Goal: Task Accomplishment & Management: Use online tool/utility

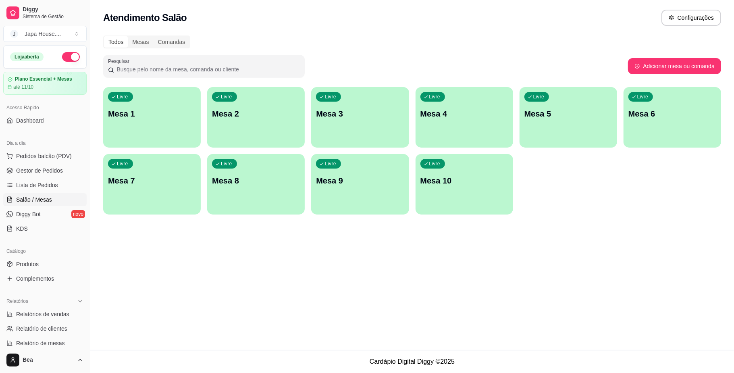
click at [157, 124] on div "Livre Mesa 1" at bounding box center [151, 112] width 97 height 51
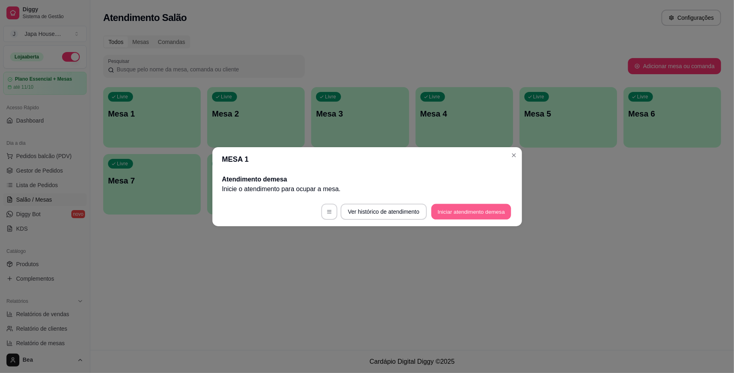
click at [471, 210] on button "Iniciar atendimento de mesa" at bounding box center [471, 211] width 80 height 16
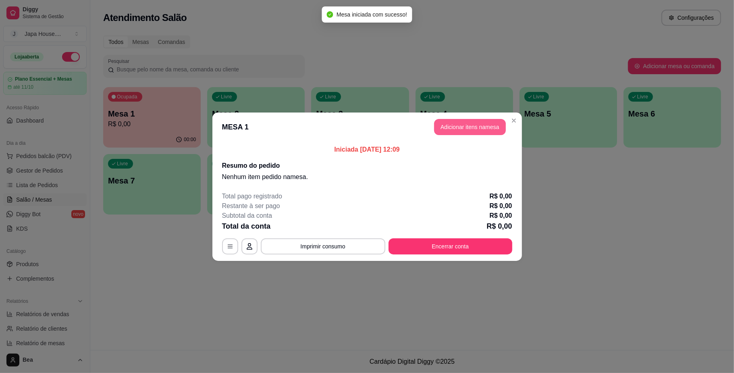
click at [476, 129] on button "Adicionar itens na mesa" at bounding box center [470, 127] width 72 height 16
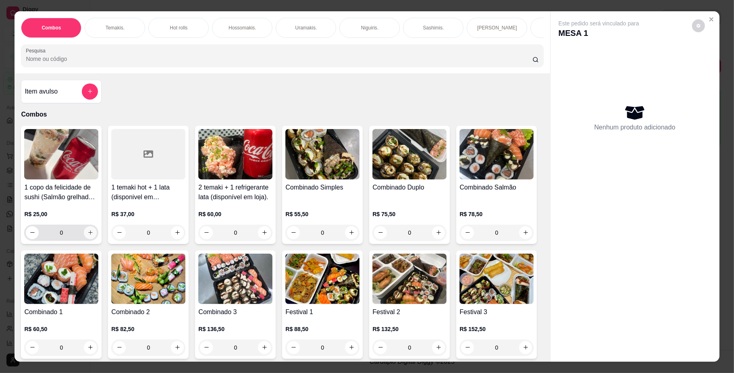
click at [87, 235] on icon "increase-product-quantity" at bounding box center [90, 232] width 6 height 6
type input "1"
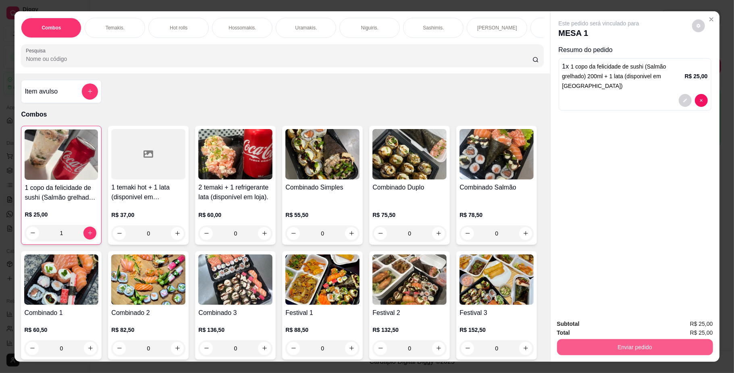
click at [624, 345] on button "Enviar pedido" at bounding box center [635, 347] width 156 height 16
click at [636, 329] on button "Registrar cliente" at bounding box center [637, 327] width 52 height 15
click at [607, 344] on button "Enviar pedido" at bounding box center [635, 347] width 156 height 16
click at [676, 324] on button "Enviar pedido" at bounding box center [691, 326] width 46 height 15
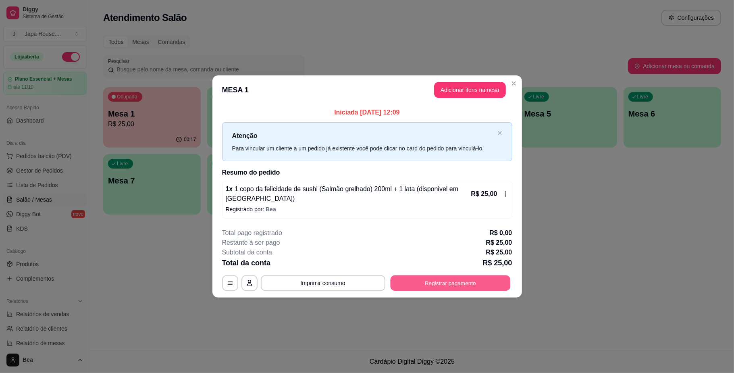
click at [435, 279] on button "Registrar pagamento" at bounding box center [450, 283] width 120 height 16
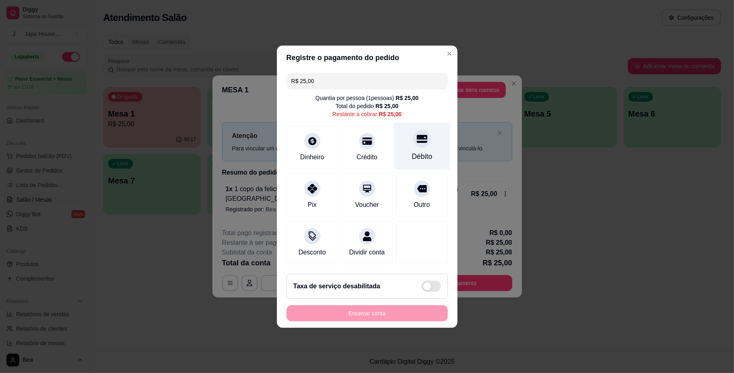
click at [408, 144] on div "Débito" at bounding box center [421, 145] width 57 height 47
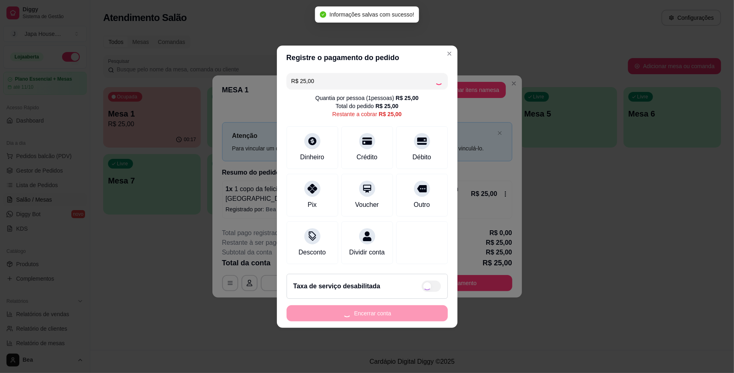
type input "R$ 0,00"
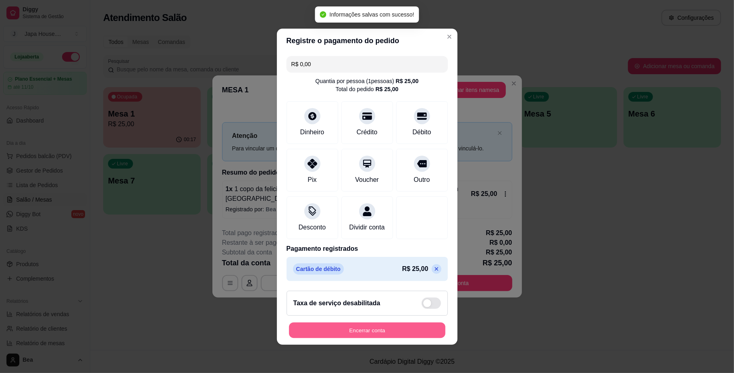
click at [406, 332] on button "Encerrar conta" at bounding box center [367, 330] width 156 height 16
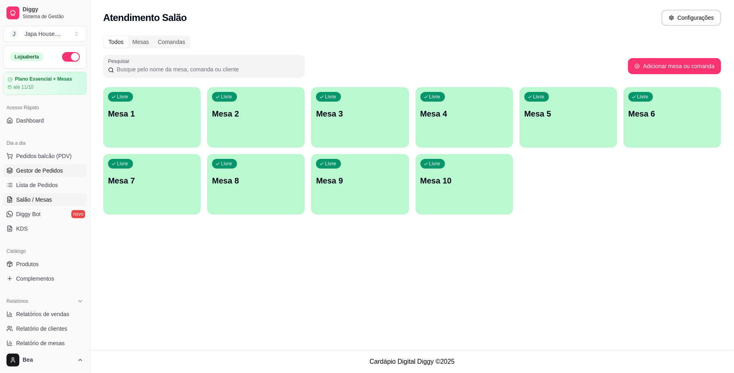
click at [19, 169] on span "Gestor de Pedidos" at bounding box center [39, 170] width 47 height 8
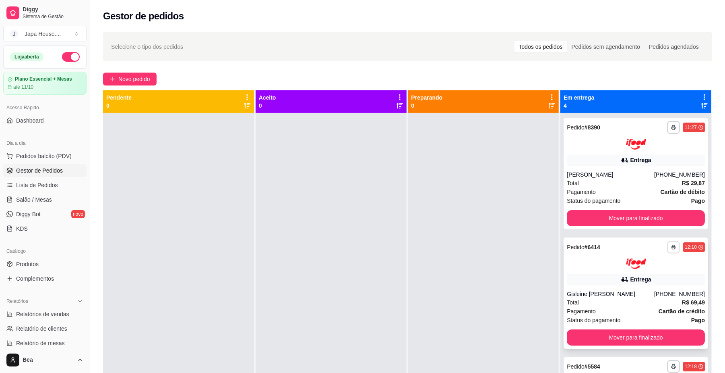
click at [672, 247] on icon "button" at bounding box center [674, 247] width 5 height 5
click at [655, 292] on button "IMPRESSORA" at bounding box center [637, 291] width 58 height 13
click at [672, 247] on icon "button" at bounding box center [674, 247] width 5 height 5
click at [659, 287] on button "IMPRESSORA" at bounding box center [645, 291] width 58 height 13
click at [673, 247] on rect "button" at bounding box center [674, 248] width 2 height 2
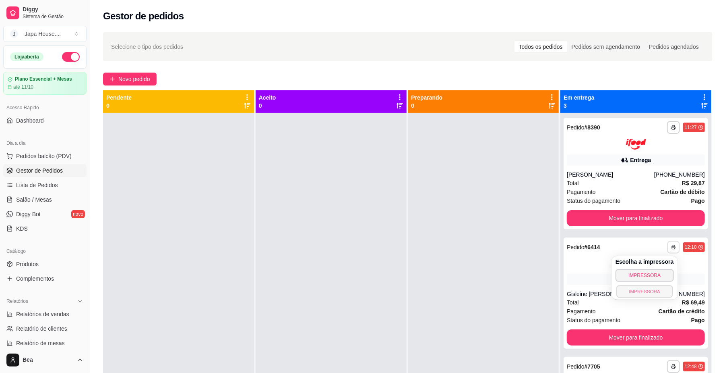
click at [660, 285] on button "IMPRESSORA" at bounding box center [645, 291] width 56 height 12
click at [667, 242] on button "button" at bounding box center [673, 246] width 12 height 12
click at [664, 290] on button "IMPRESSORA" at bounding box center [645, 291] width 58 height 13
click at [661, 191] on strong "Cartão de débito" at bounding box center [683, 192] width 44 height 6
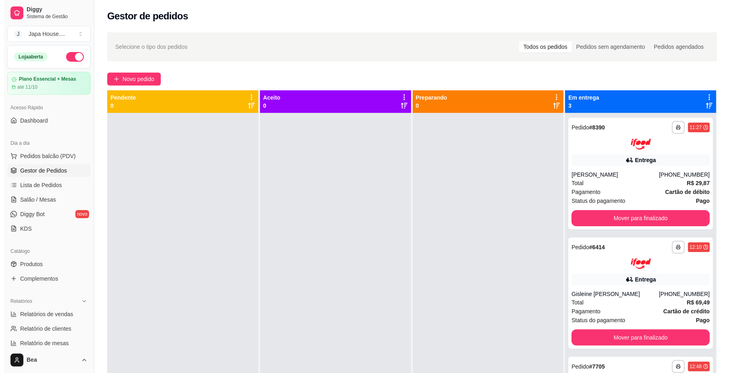
scroll to position [23, 0]
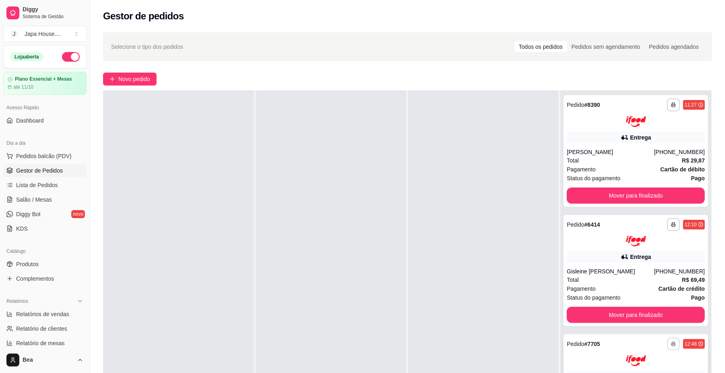
click at [667, 340] on button "button" at bounding box center [673, 344] width 12 height 12
click at [648, 327] on button "IMPRESSORA" at bounding box center [645, 326] width 58 height 13
click at [670, 341] on button "button" at bounding box center [673, 344] width 12 height 12
click at [653, 330] on button "IMPRESSORA" at bounding box center [645, 326] width 56 height 12
click at [672, 342] on icon "button" at bounding box center [674, 343] width 5 height 5
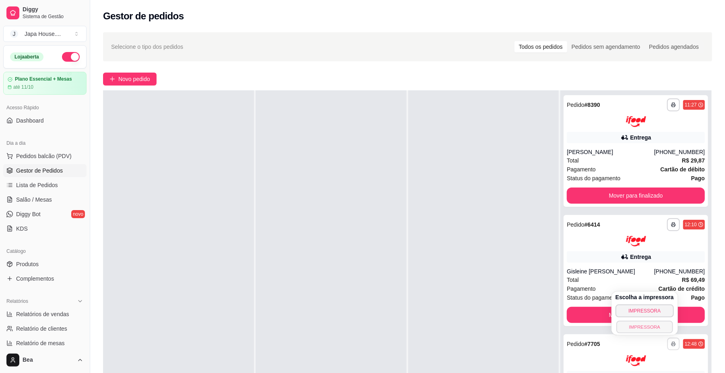
click at [647, 326] on button "IMPRESSORA" at bounding box center [645, 326] width 56 height 12
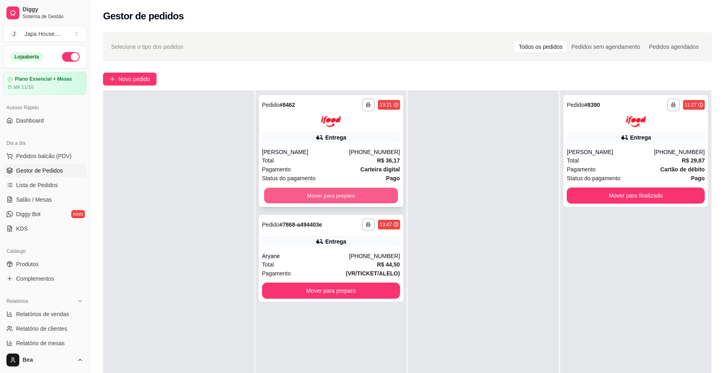
click at [365, 190] on button "Mover para preparo" at bounding box center [331, 195] width 134 height 16
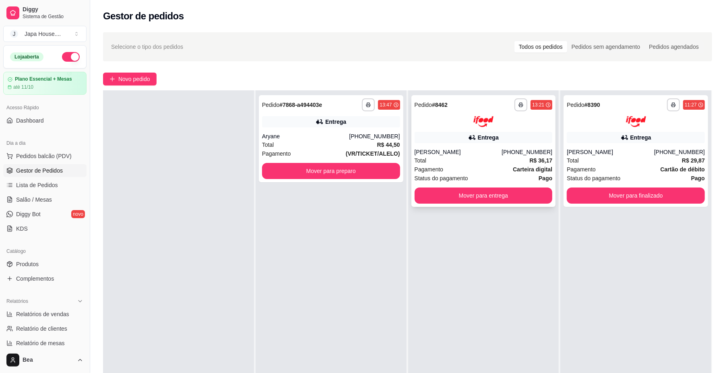
click at [483, 170] on div "Pagamento Carteira digital" at bounding box center [484, 169] width 138 height 9
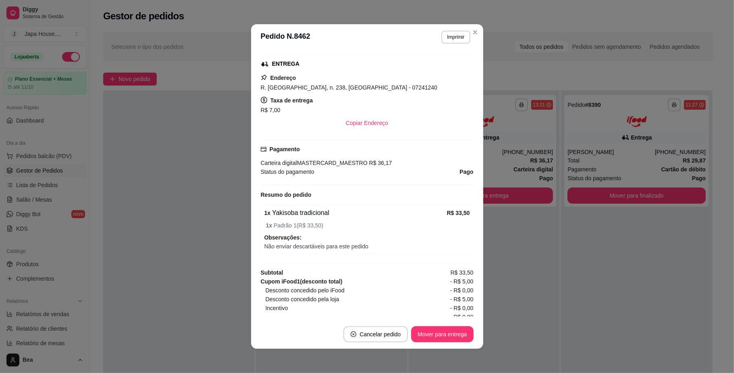
scroll to position [154, 0]
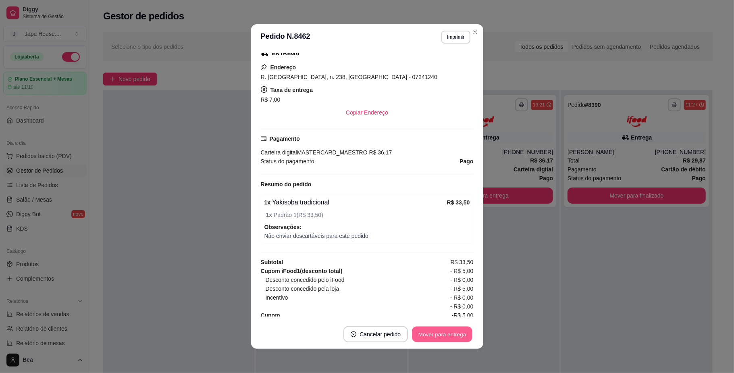
click at [450, 334] on button "Mover para entrega" at bounding box center [442, 334] width 60 height 16
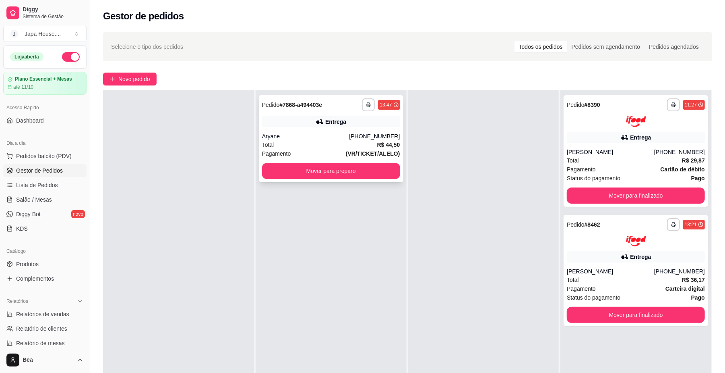
click at [358, 147] on div "Total R$ 44,50" at bounding box center [331, 144] width 138 height 9
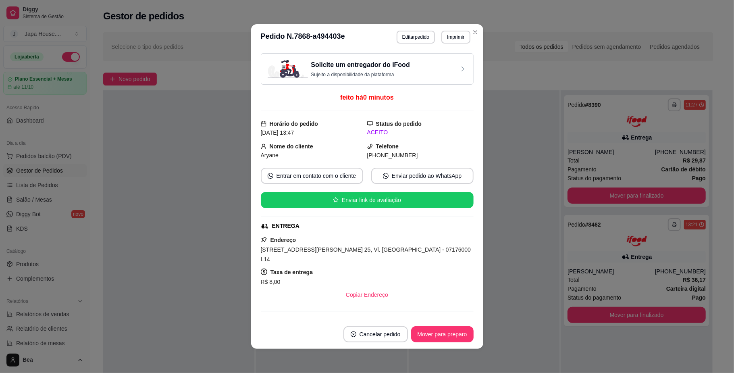
scroll to position [93, 0]
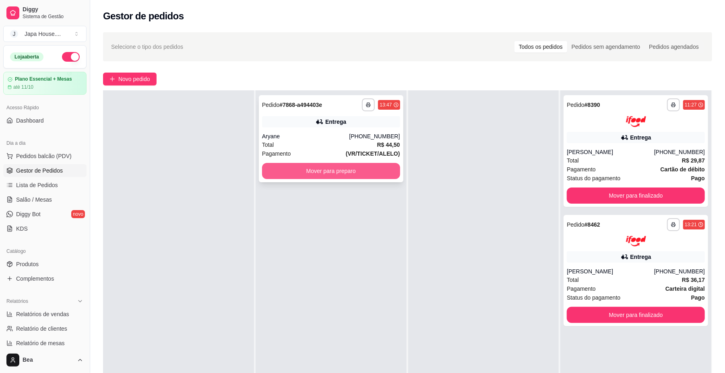
click at [371, 171] on button "Mover para preparo" at bounding box center [331, 171] width 138 height 16
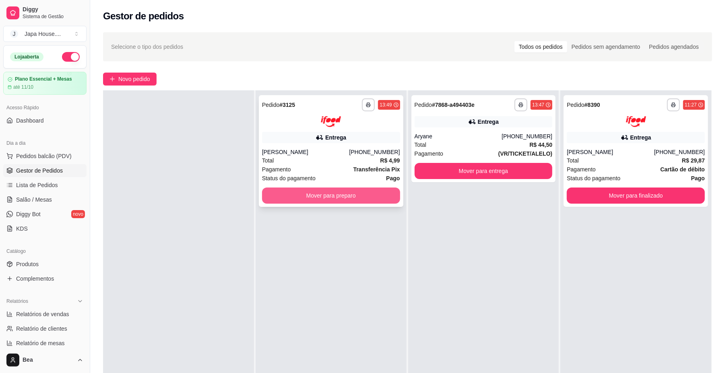
click at [377, 194] on button "Mover para preparo" at bounding box center [331, 195] width 138 height 16
click at [377, 194] on button "Mover para preparo" at bounding box center [331, 195] width 134 height 16
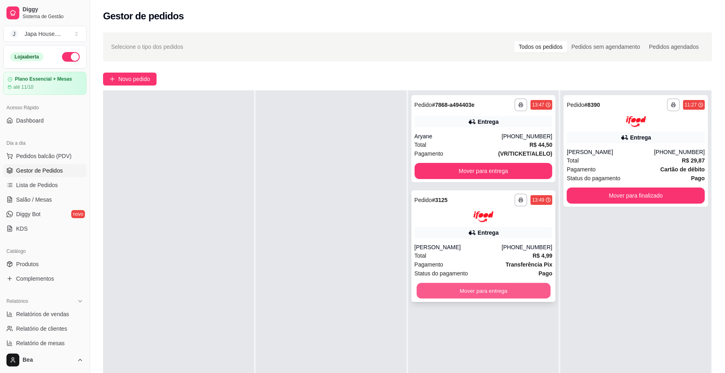
click at [510, 285] on button "Mover para entrega" at bounding box center [484, 290] width 134 height 16
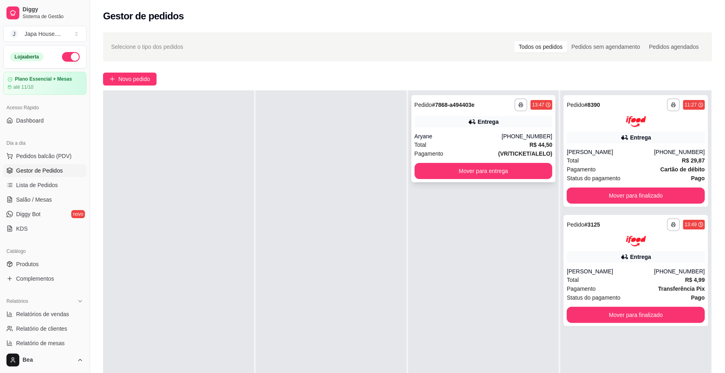
click at [522, 104] on div "**********" at bounding box center [534, 104] width 38 height 13
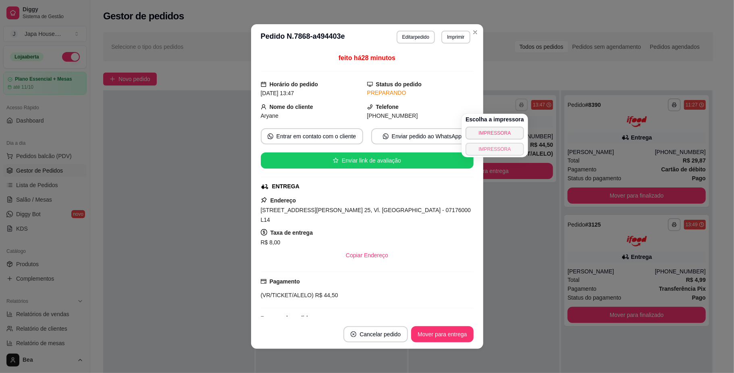
click at [493, 147] on button "IMPRESSORA" at bounding box center [494, 149] width 58 height 13
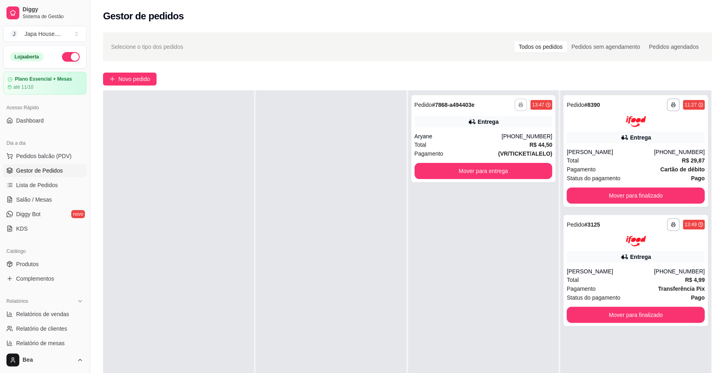
click at [493, 147] on button "IMPRESSORA" at bounding box center [496, 147] width 56 height 12
click at [517, 100] on button "button" at bounding box center [521, 104] width 13 height 13
click at [502, 149] on button "IMPRESSORA" at bounding box center [494, 149] width 58 height 13
click at [519, 104] on icon "button" at bounding box center [521, 104] width 5 height 5
click at [506, 150] on button "IMPRESSORA" at bounding box center [494, 149] width 58 height 13
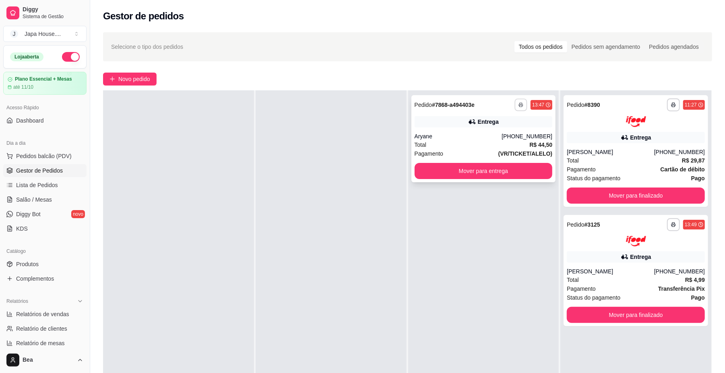
click at [519, 105] on button "button" at bounding box center [521, 104] width 12 height 12
click at [501, 149] on button "IMPRESSORA" at bounding box center [494, 149] width 58 height 13
click at [520, 169] on button "Mover para entrega" at bounding box center [484, 171] width 138 height 16
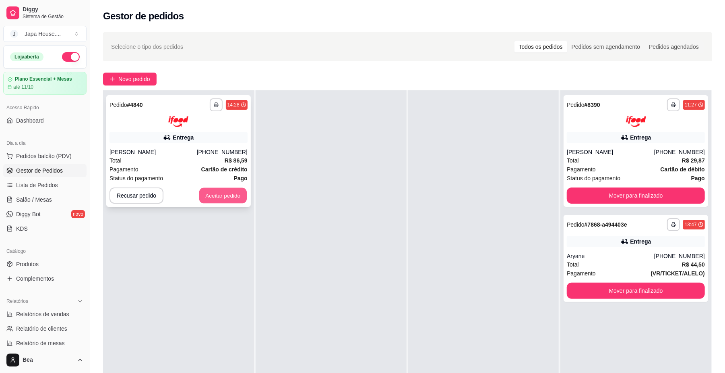
click at [232, 190] on button "Aceitar pedido" at bounding box center [223, 195] width 48 height 16
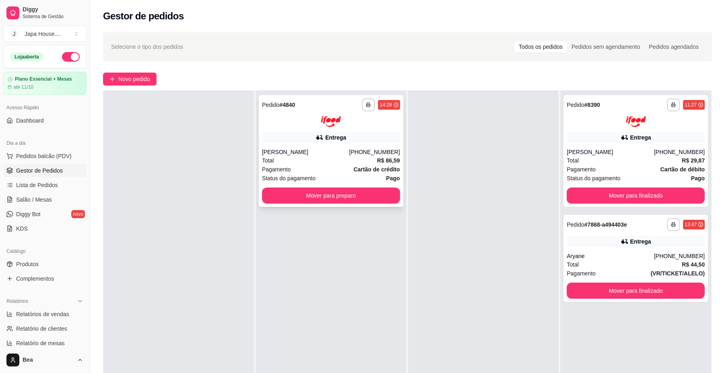
click at [300, 170] on div "Pagamento Cartão de crédito" at bounding box center [331, 169] width 138 height 9
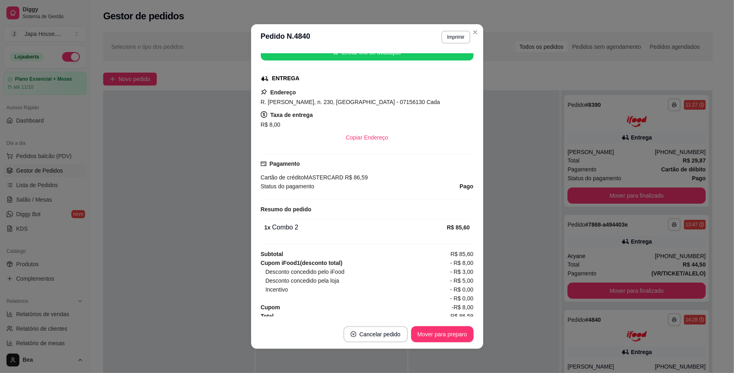
scroll to position [137, 0]
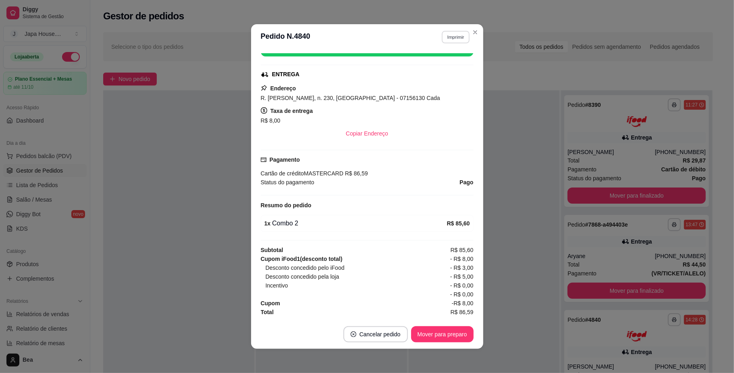
click at [443, 36] on button "Imprimir" at bounding box center [455, 37] width 28 height 12
click at [426, 85] on button "IMPRESSORA" at bounding box center [439, 80] width 54 height 12
click at [452, 33] on button "Imprimir" at bounding box center [455, 37] width 28 height 12
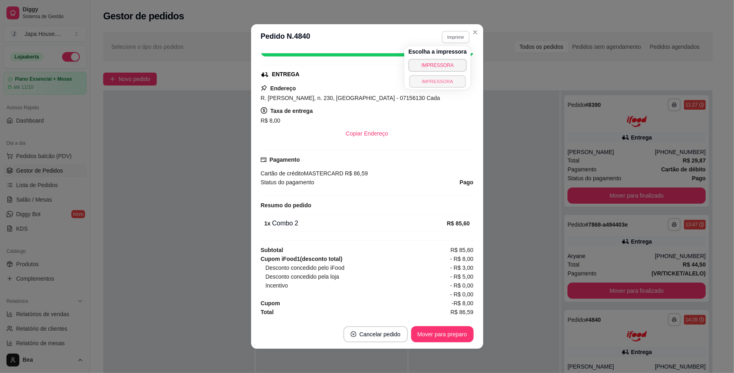
click at [432, 80] on button "IMPRESSORA" at bounding box center [437, 81] width 56 height 12
click at [452, 36] on button "Imprimir" at bounding box center [455, 37] width 28 height 12
click at [425, 83] on button "IMPRESSORA" at bounding box center [437, 81] width 56 height 12
click at [445, 34] on button "Imprimir" at bounding box center [455, 37] width 28 height 12
click at [420, 82] on button "IMPRESSORA" at bounding box center [437, 81] width 56 height 12
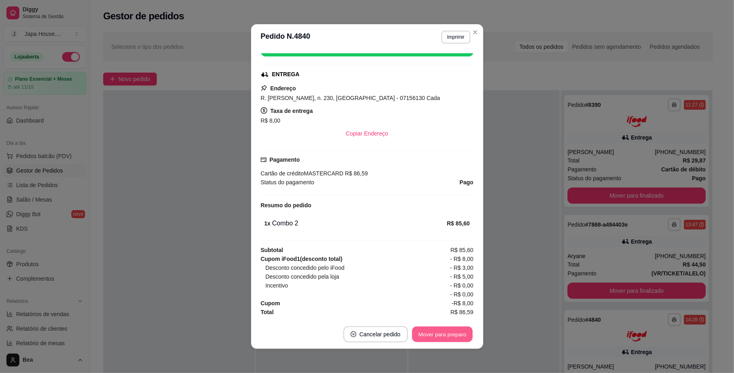
click at [432, 329] on button "Mover para preparo" at bounding box center [442, 334] width 60 height 16
